Goal: Task Accomplishment & Management: Complete application form

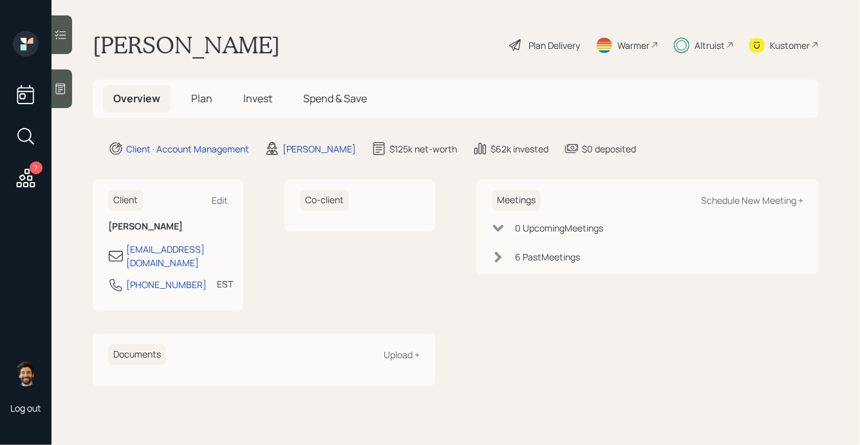
click at [254, 94] on span "Invest" at bounding box center [257, 98] width 29 height 14
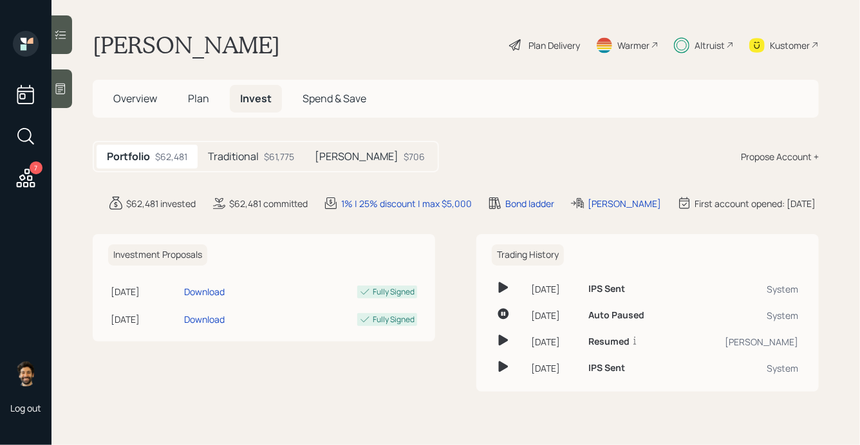
click at [225, 152] on h5 "Traditional" at bounding box center [233, 157] width 51 height 12
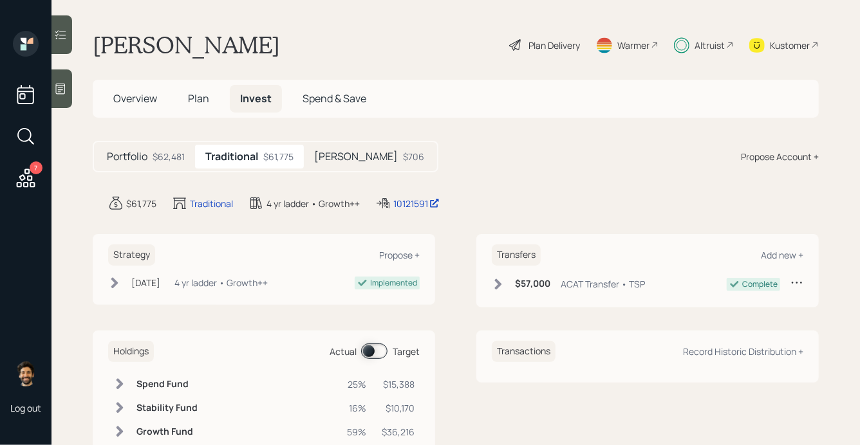
click at [335, 158] on h5 "[PERSON_NAME]" at bounding box center [356, 157] width 84 height 12
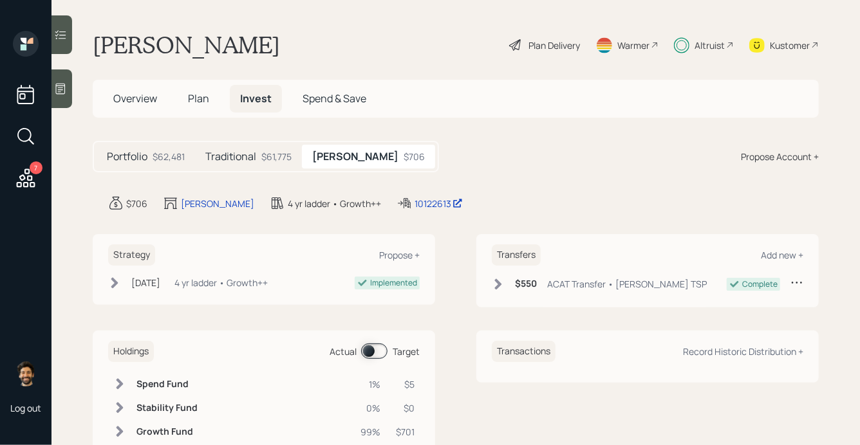
click at [207, 98] on span "Plan" at bounding box center [198, 98] width 21 height 14
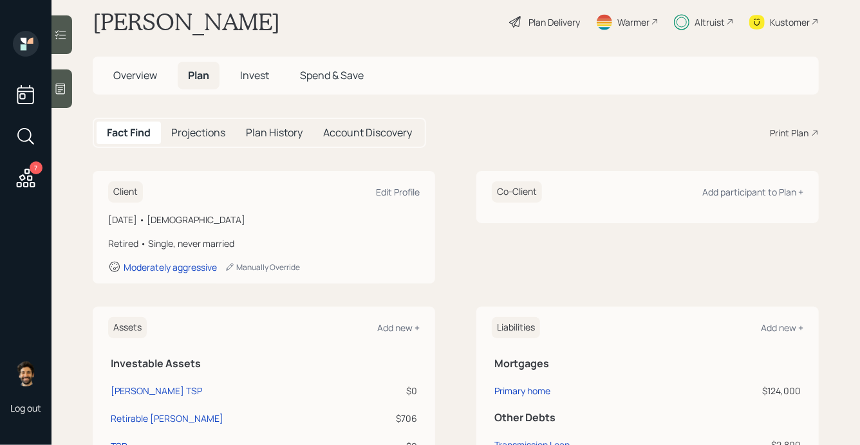
scroll to position [1, 0]
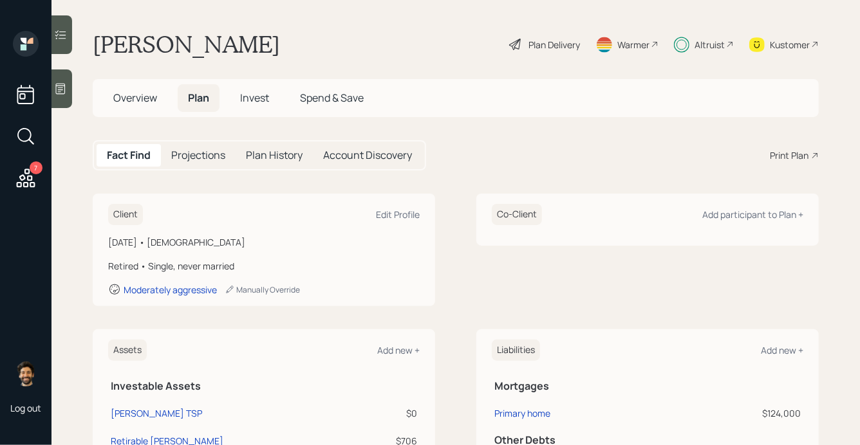
click at [257, 106] on h5 "Invest" at bounding box center [255, 98] width 50 height 28
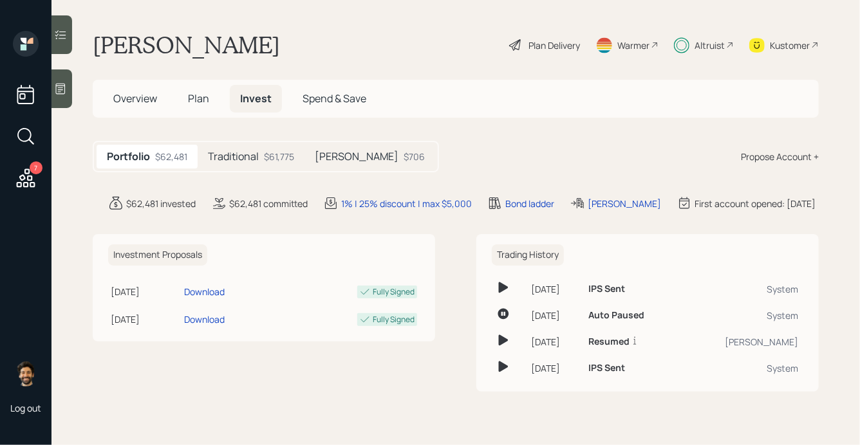
click at [256, 155] on h5 "Traditional" at bounding box center [233, 157] width 51 height 12
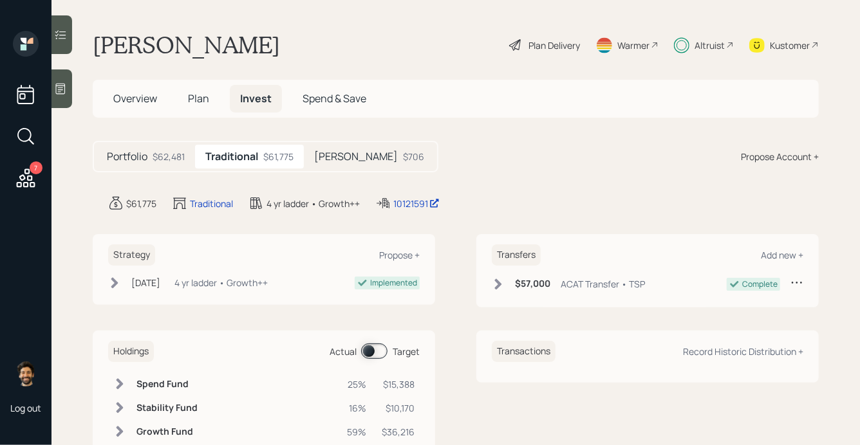
click at [725, 51] on div "Altruist" at bounding box center [704, 45] width 60 height 28
click at [191, 98] on span "Plan" at bounding box center [198, 98] width 21 height 14
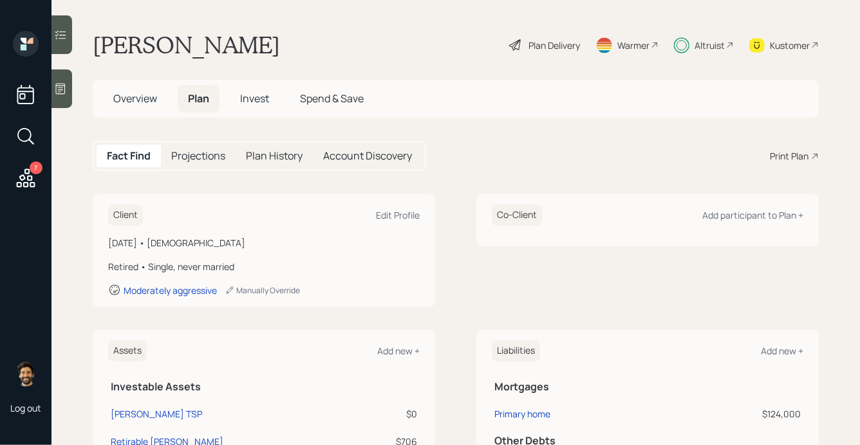
click at [557, 31] on div "Plan Delivery" at bounding box center [544, 45] width 73 height 28
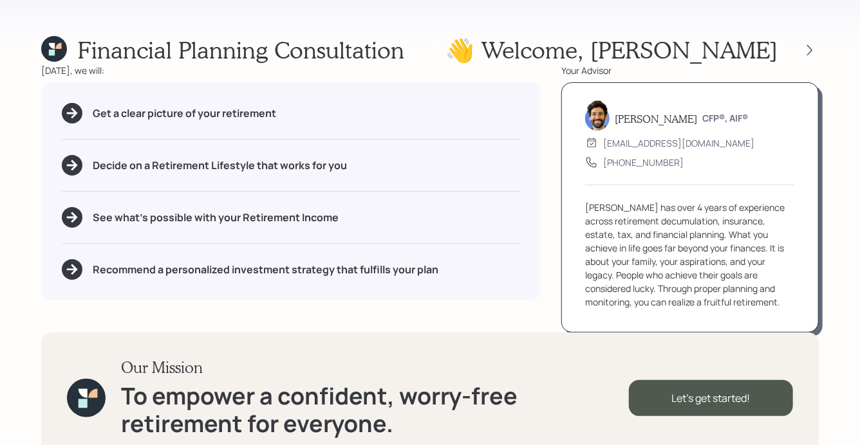
click at [800, 46] on div at bounding box center [798, 50] width 41 height 18
click at [813, 51] on icon at bounding box center [809, 50] width 13 height 13
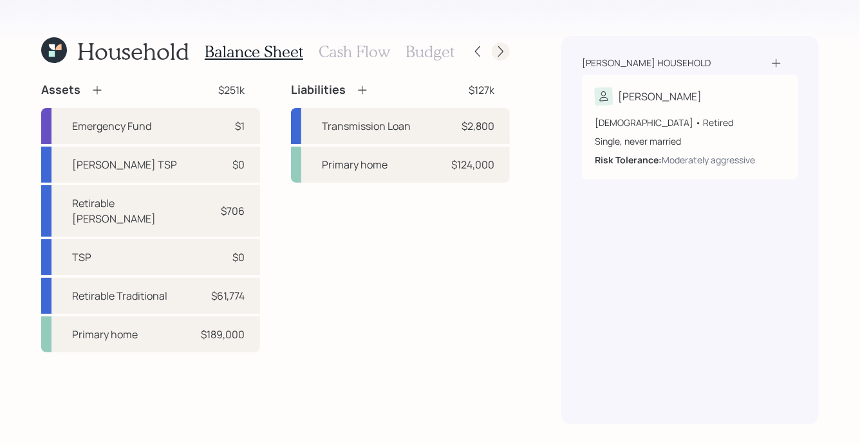
click at [503, 52] on icon at bounding box center [500, 51] width 13 height 13
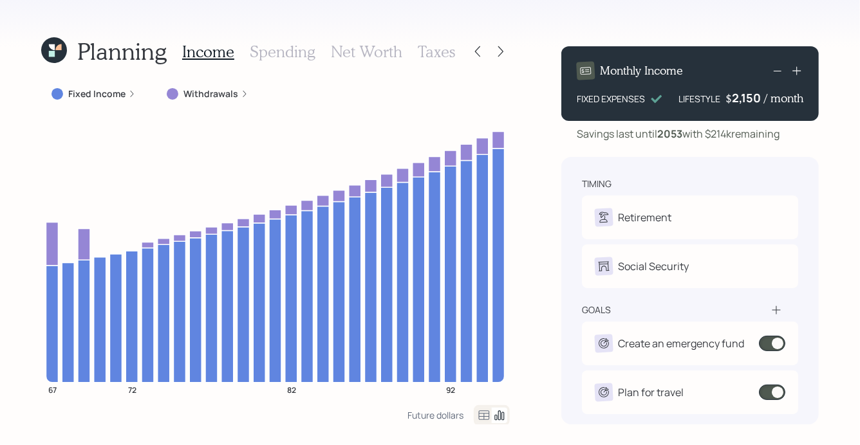
click at [57, 49] on icon at bounding box center [58, 47] width 6 height 6
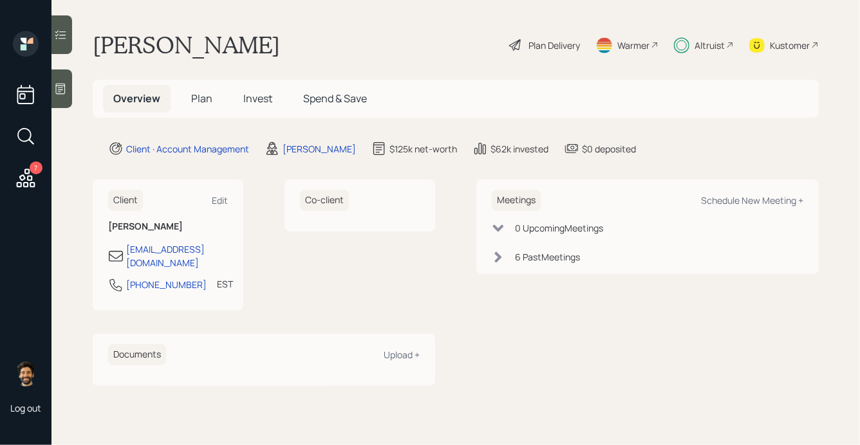
click at [205, 94] on span "Plan" at bounding box center [201, 98] width 21 height 14
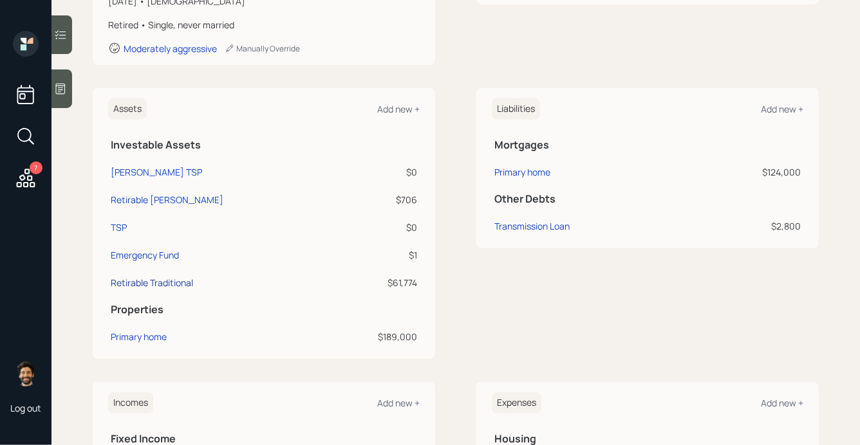
scroll to position [243, 0]
click at [134, 331] on div "Primary home" at bounding box center [139, 336] width 56 height 14
